Goal: Task Accomplishment & Management: Manage account settings

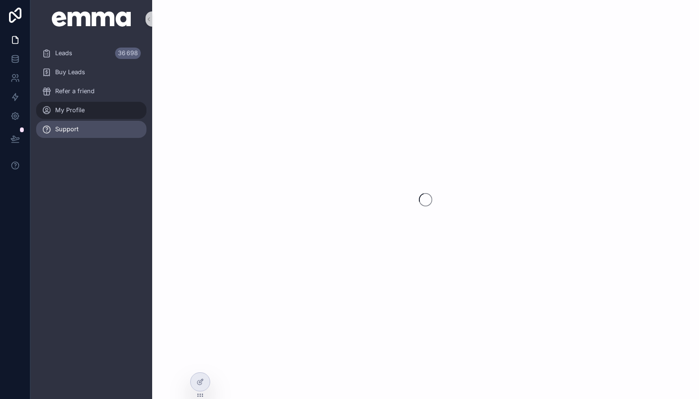
click at [75, 107] on span "My Profile" at bounding box center [69, 110] width 29 height 8
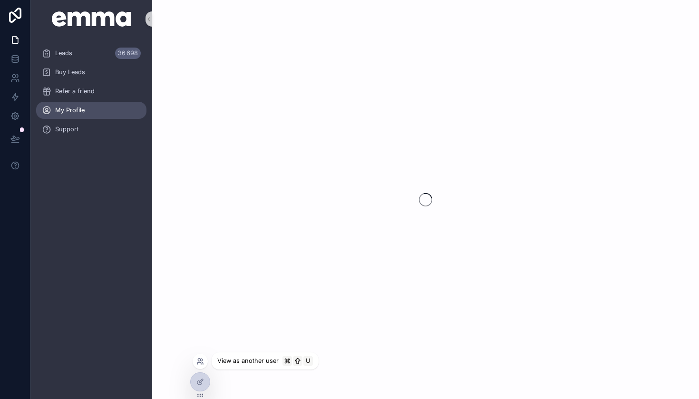
click at [201, 357] on icon at bounding box center [200, 361] width 8 height 8
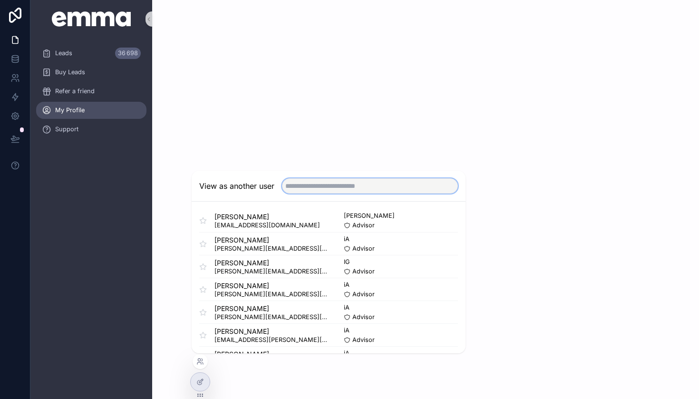
click at [317, 184] on input "text" at bounding box center [370, 185] width 176 height 15
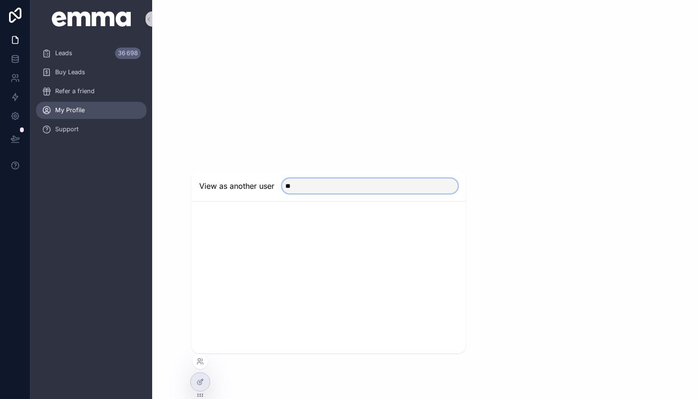
type input "*"
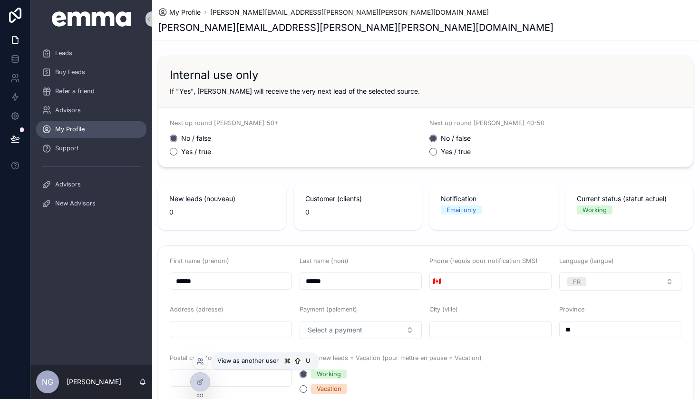
click at [199, 360] on icon at bounding box center [200, 361] width 8 height 8
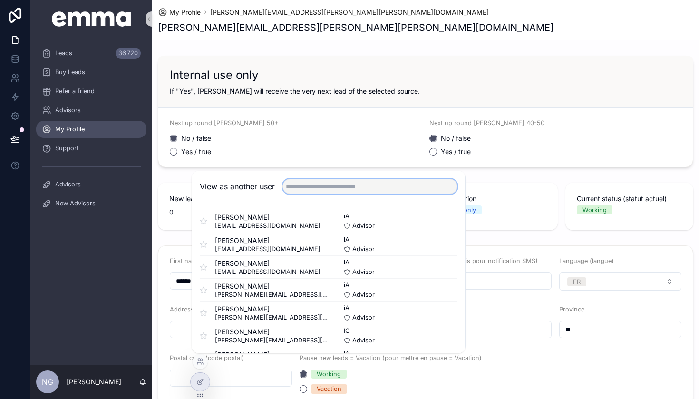
click at [310, 187] on input "text" at bounding box center [369, 186] width 175 height 15
type input "***"
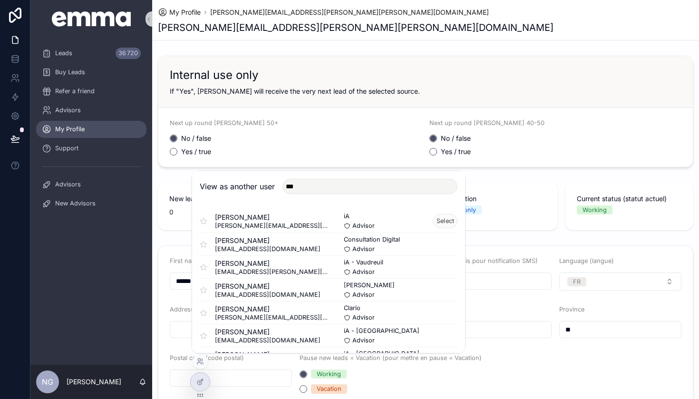
click at [444, 219] on button "Select" at bounding box center [445, 221] width 24 height 14
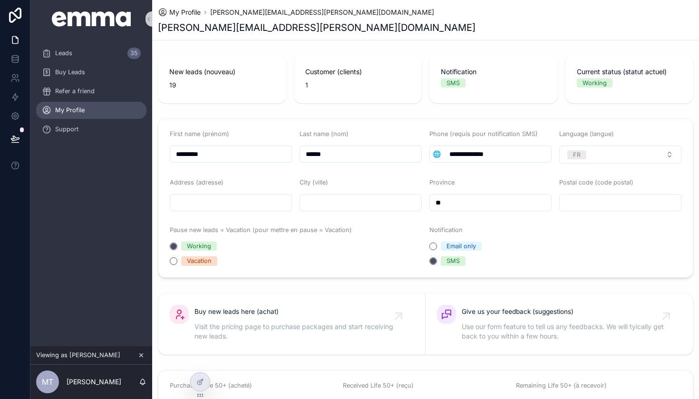
click at [144, 356] on icon "scrollable content" at bounding box center [141, 355] width 7 height 7
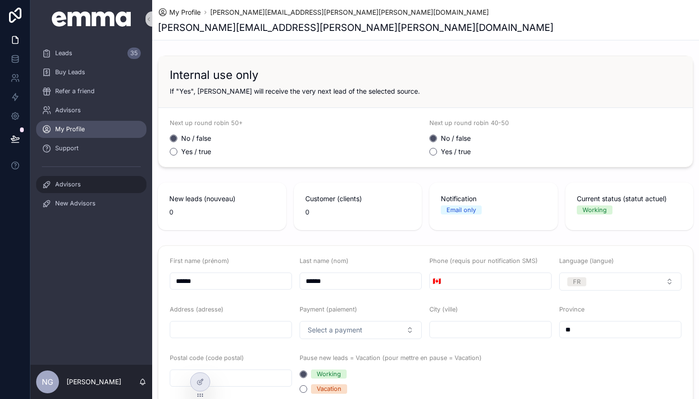
click at [71, 181] on span "Advisors" at bounding box center [68, 185] width 26 height 8
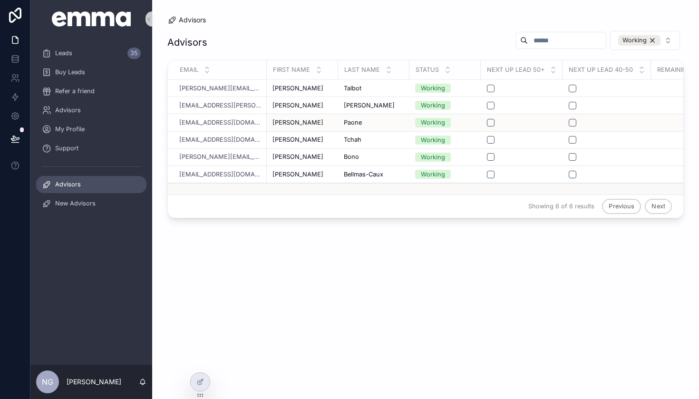
click at [491, 120] on button "scrollable content" at bounding box center [491, 123] width 8 height 8
click at [452, 247] on div "Advisors Working Email First Name Last Name Status Next up Lead 50+ Next up Lea…" at bounding box center [425, 206] width 516 height 363
click at [200, 358] on icon at bounding box center [199, 359] width 2 height 2
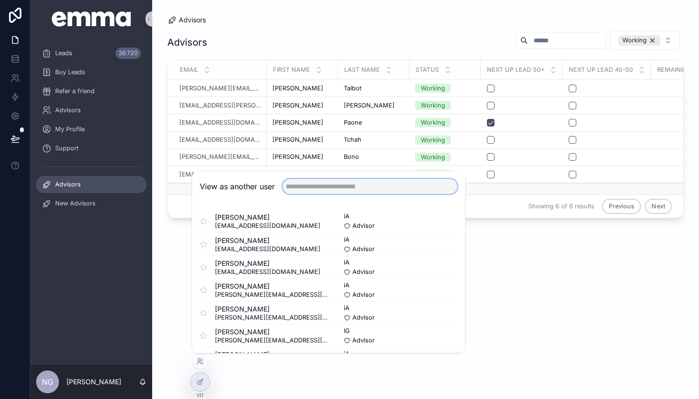
click at [329, 183] on input "text" at bounding box center [369, 186] width 175 height 15
type input "********"
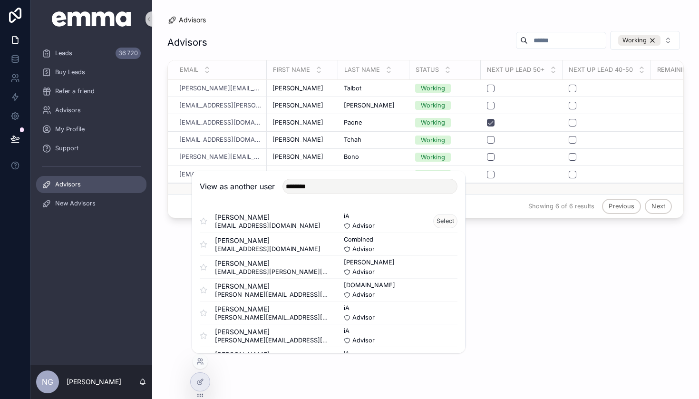
click at [443, 219] on button "Select" at bounding box center [445, 221] width 24 height 14
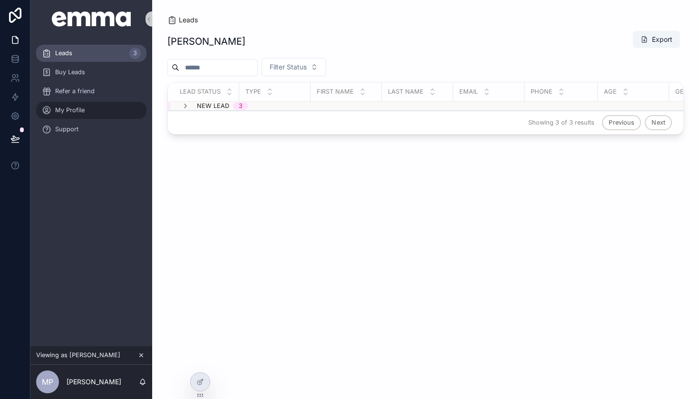
click at [94, 113] on div "My Profile" at bounding box center [91, 110] width 99 height 15
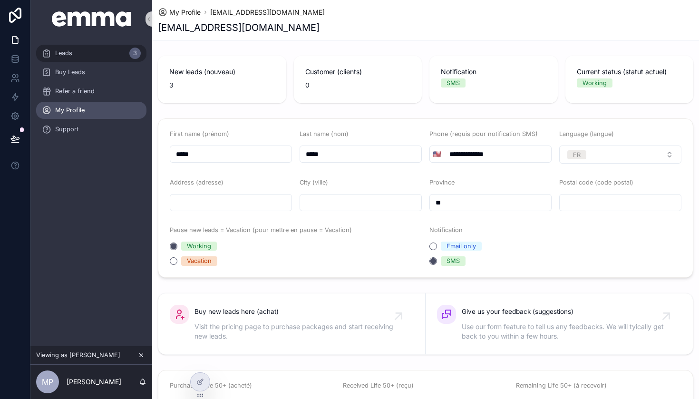
click at [71, 52] on span "Leads" at bounding box center [63, 53] width 17 height 8
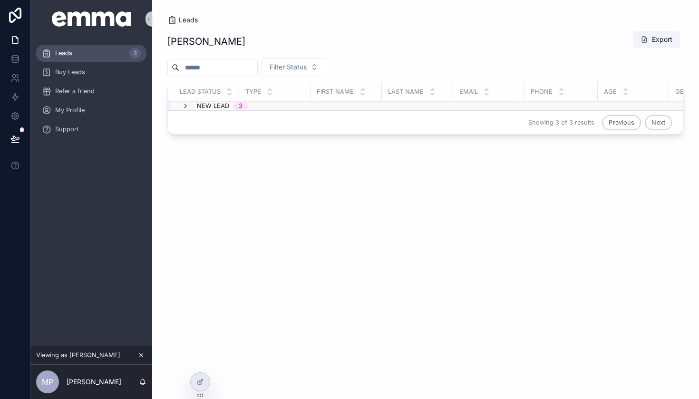
click at [183, 106] on icon "scrollable content" at bounding box center [186, 106] width 8 height 8
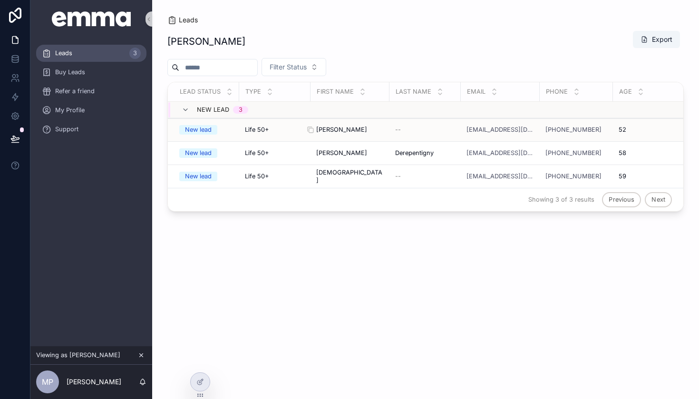
click at [333, 126] on div "Marc Marc" at bounding box center [350, 130] width 68 height 8
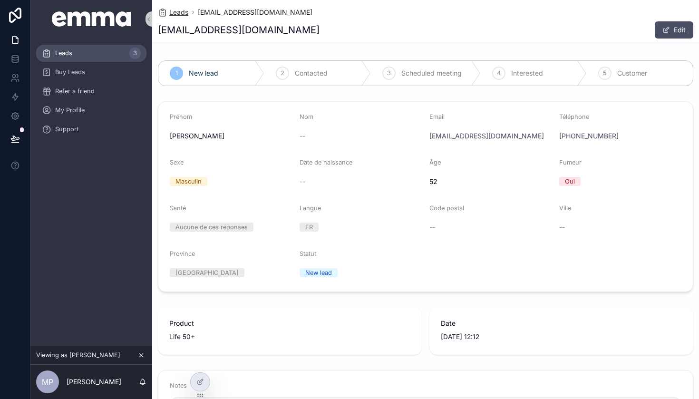
click at [181, 14] on span "Leads" at bounding box center [178, 13] width 19 height 10
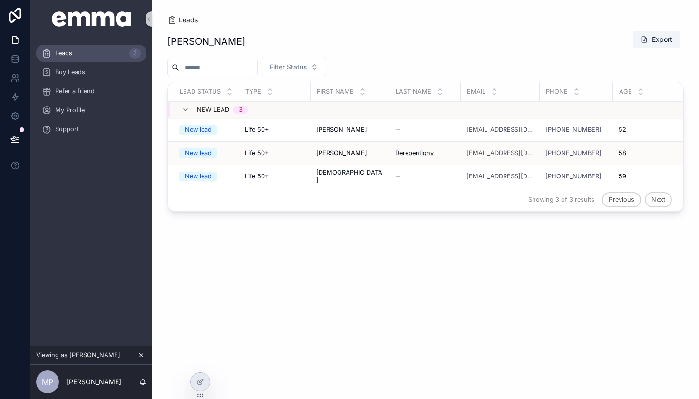
click at [296, 148] on td "Life 50+ Life 50+" at bounding box center [274, 153] width 71 height 23
click at [435, 149] on div "Derepentigny Derepentigny" at bounding box center [425, 153] width 60 height 8
